Goal: Navigation & Orientation: Find specific page/section

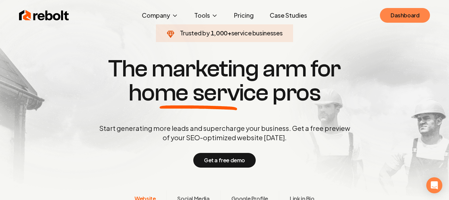
click at [411, 13] on link "Dashboard" at bounding box center [405, 15] width 50 height 15
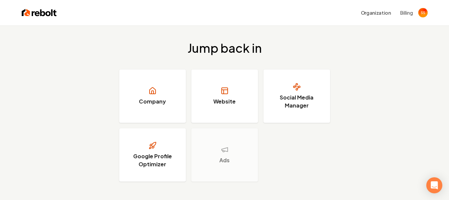
scroll to position [25, 0]
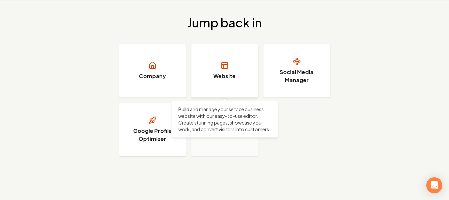
click at [233, 66] on link "Website" at bounding box center [224, 70] width 67 height 53
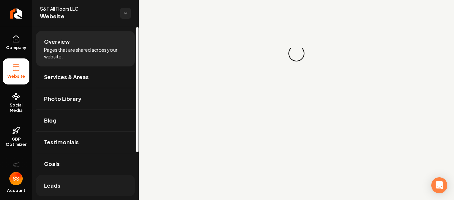
click at [60, 180] on link "Leads" at bounding box center [85, 185] width 99 height 21
